Goal: Information Seeking & Learning: Learn about a topic

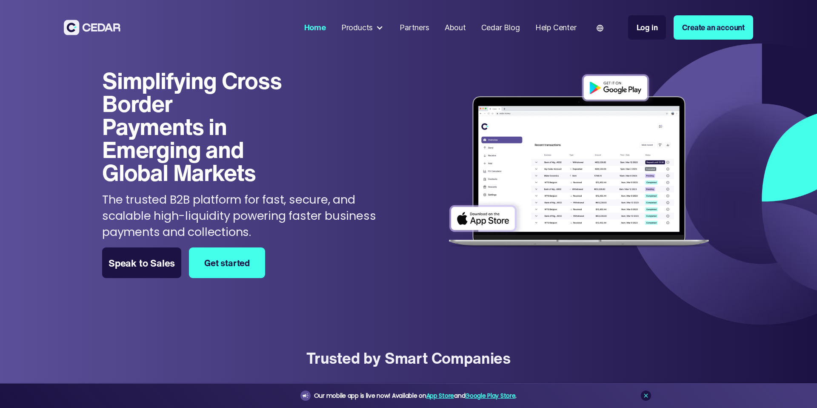
click at [355, 27] on div "Products" at bounding box center [356, 27] width 31 height 11
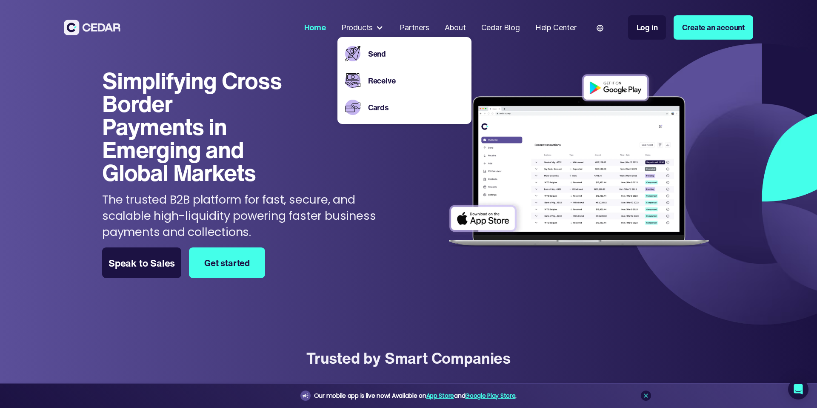
click at [286, 168] on div "Simplifying Cross Border Payments in Emerging and Global Markets Simplifying Cr…" at bounding box center [253, 154] width 303 height 171
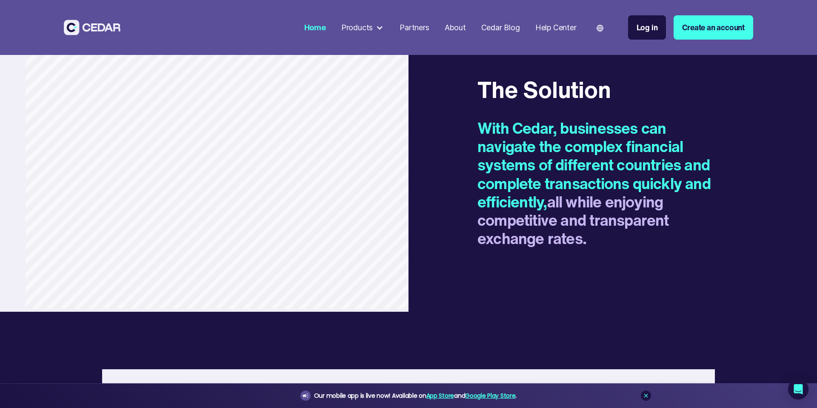
scroll to position [1476, 0]
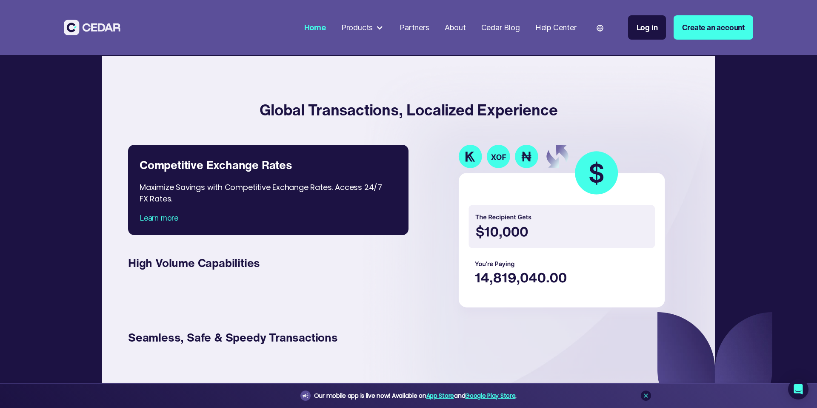
click at [371, 25] on div "Products" at bounding box center [362, 27] width 51 height 19
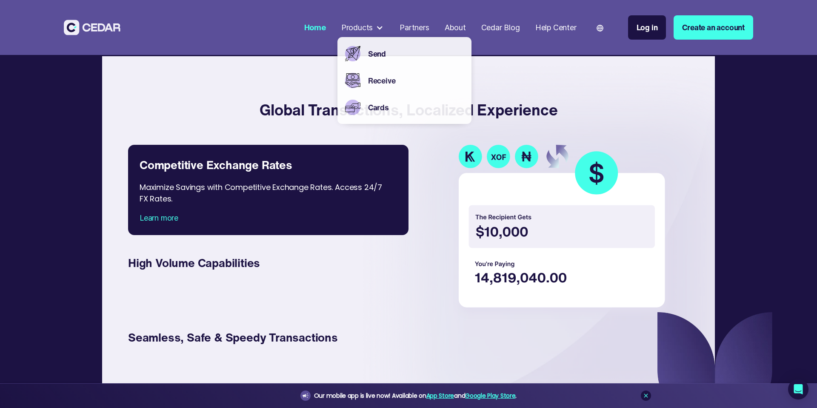
click at [377, 27] on div at bounding box center [380, 28] width 8 height 8
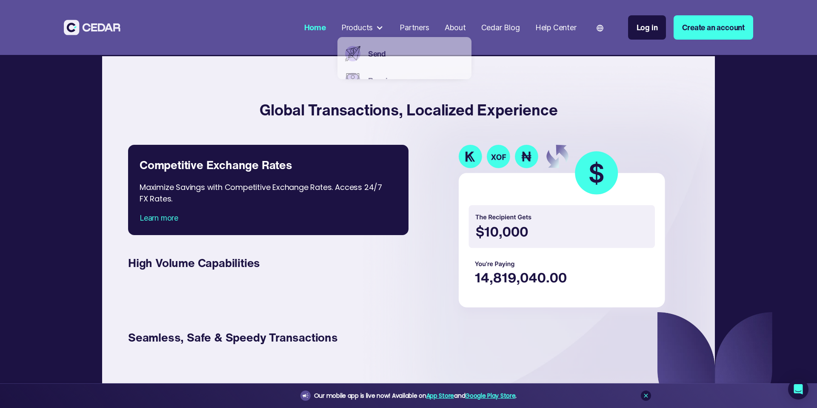
click at [377, 27] on div at bounding box center [380, 28] width 8 height 8
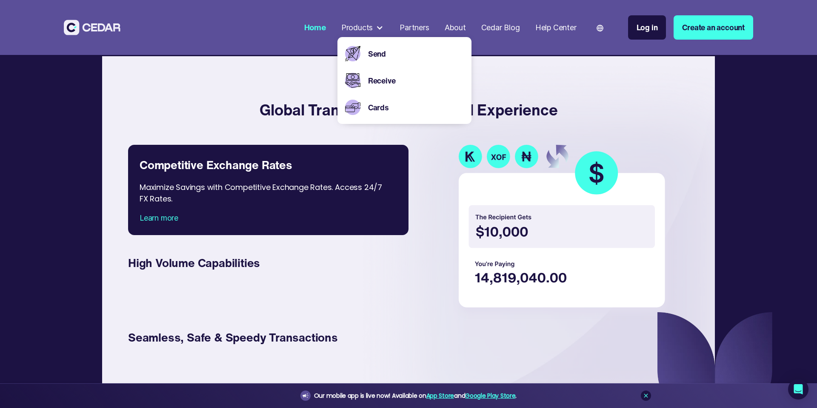
click at [376, 46] on div "Send" at bounding box center [414, 53] width 100 height 27
click at [369, 56] on link "Send" at bounding box center [416, 53] width 96 height 11
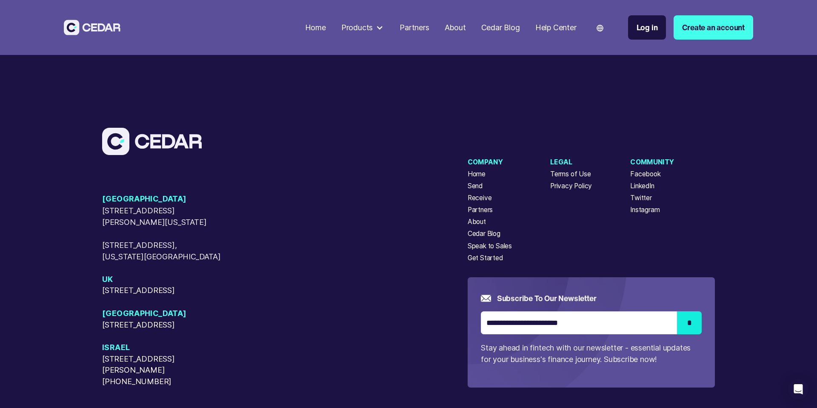
scroll to position [3203, 0]
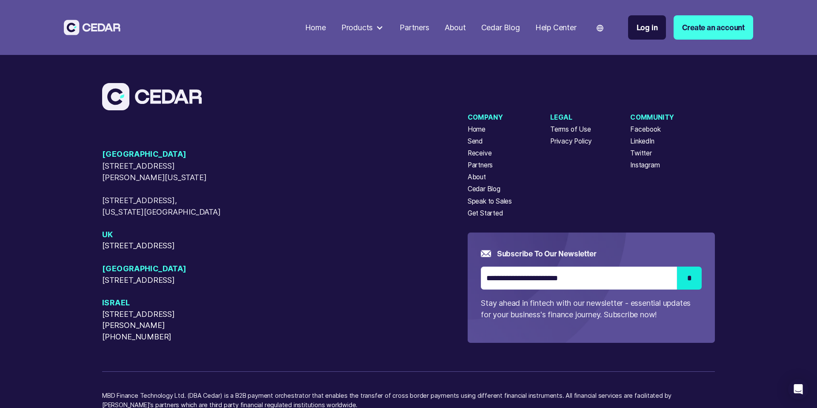
click at [450, 28] on div "About" at bounding box center [455, 27] width 21 height 11
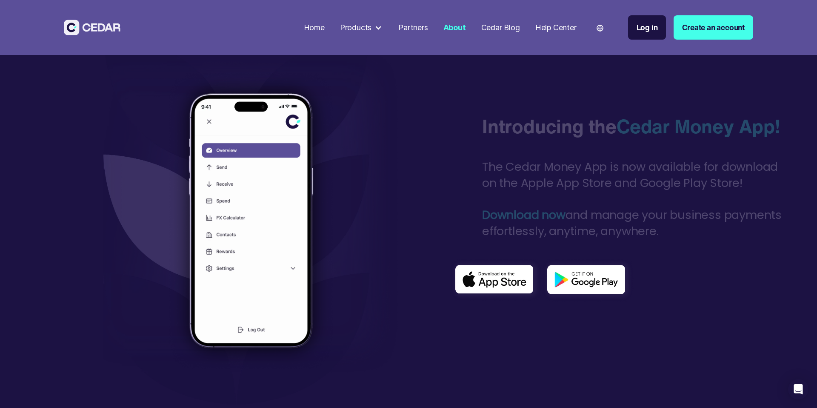
scroll to position [2521, 0]
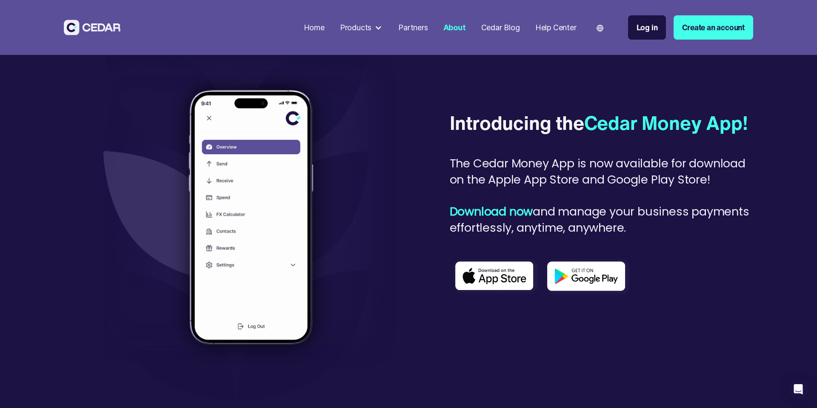
click at [545, 31] on div "Help Center" at bounding box center [555, 27] width 41 height 11
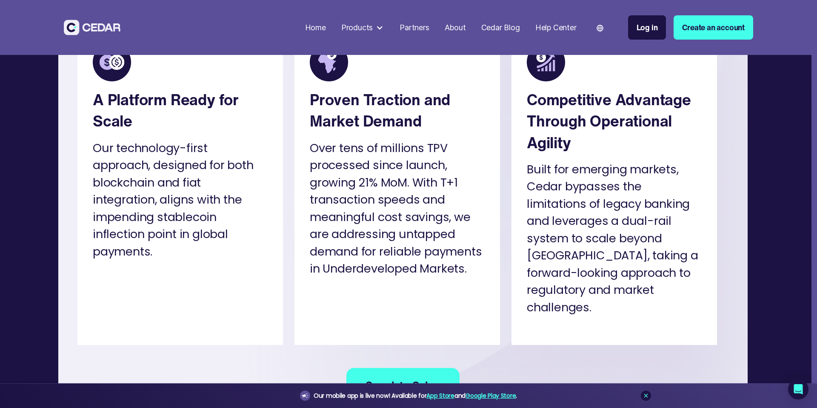
scroll to position [4641, 0]
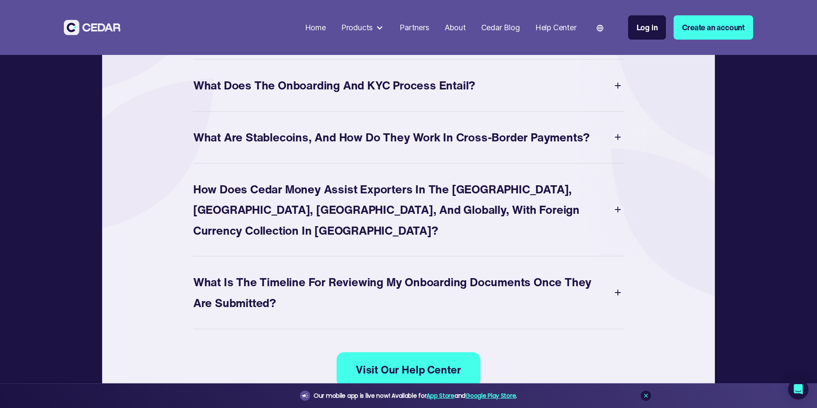
click at [613, 143] on img at bounding box center [618, 137] width 12 height 12
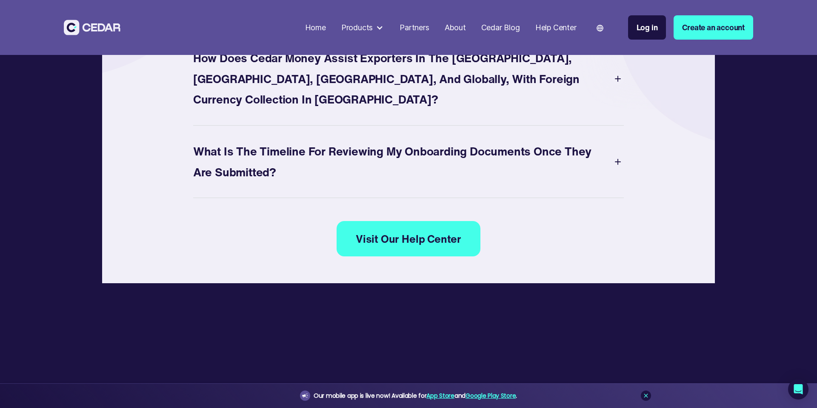
scroll to position [4812, 0]
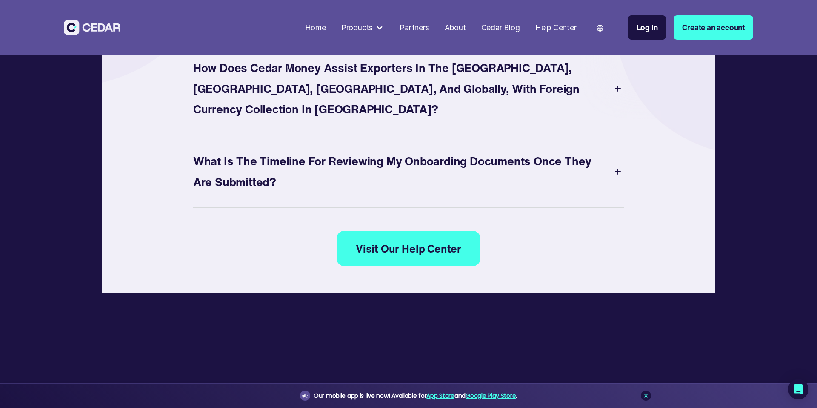
click at [503, 192] on div "What Is The Timeline for Reviewing My Onboarding Documents Once They are Submit…" at bounding box center [402, 171] width 419 height 41
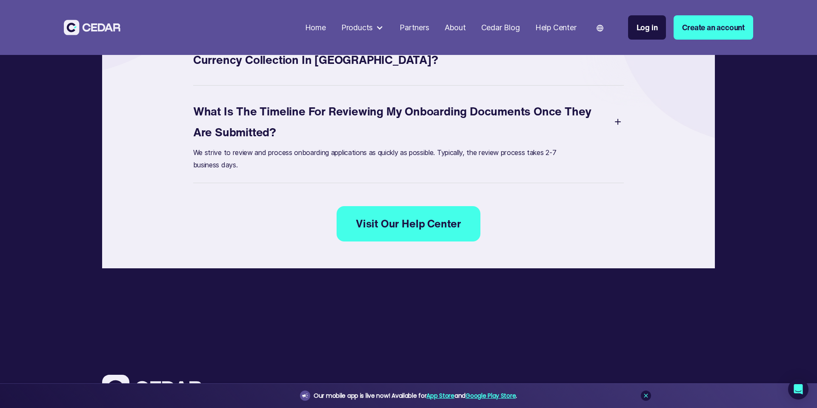
click at [420, 30] on div "Partners" at bounding box center [414, 27] width 29 height 11
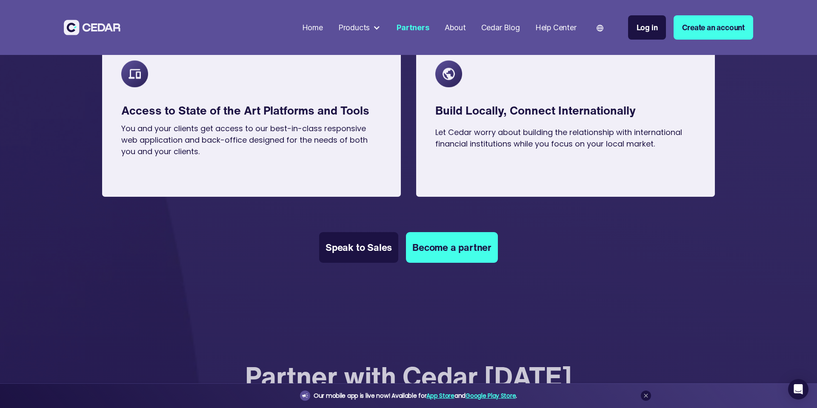
scroll to position [741, 0]
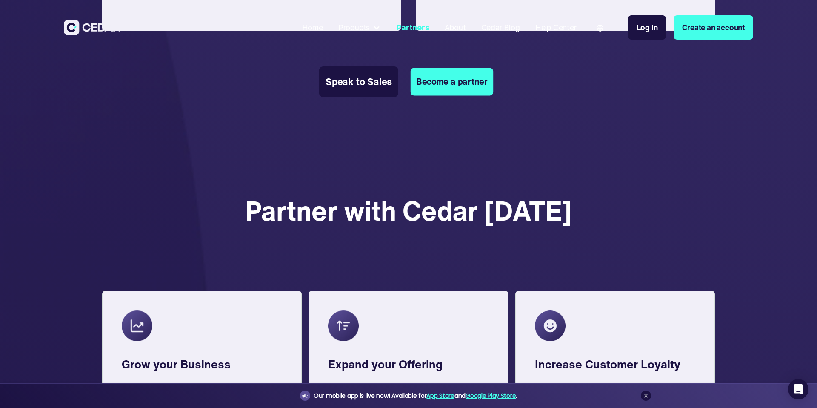
click at [471, 92] on link "Become a partner" at bounding box center [452, 82] width 83 height 28
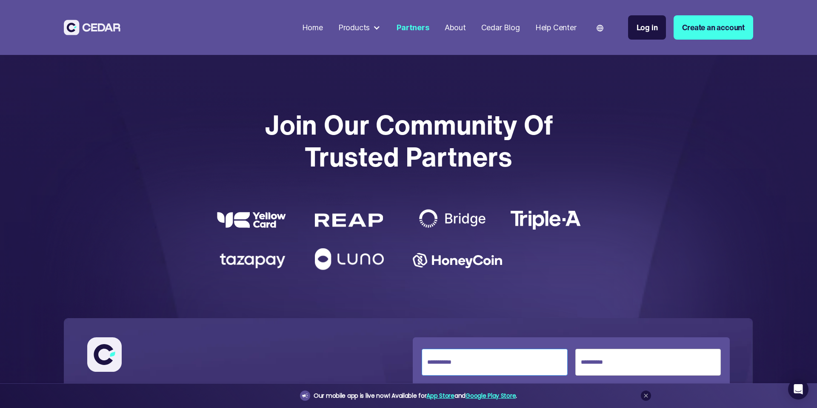
scroll to position [1713, 0]
